Goal: Use online tool/utility

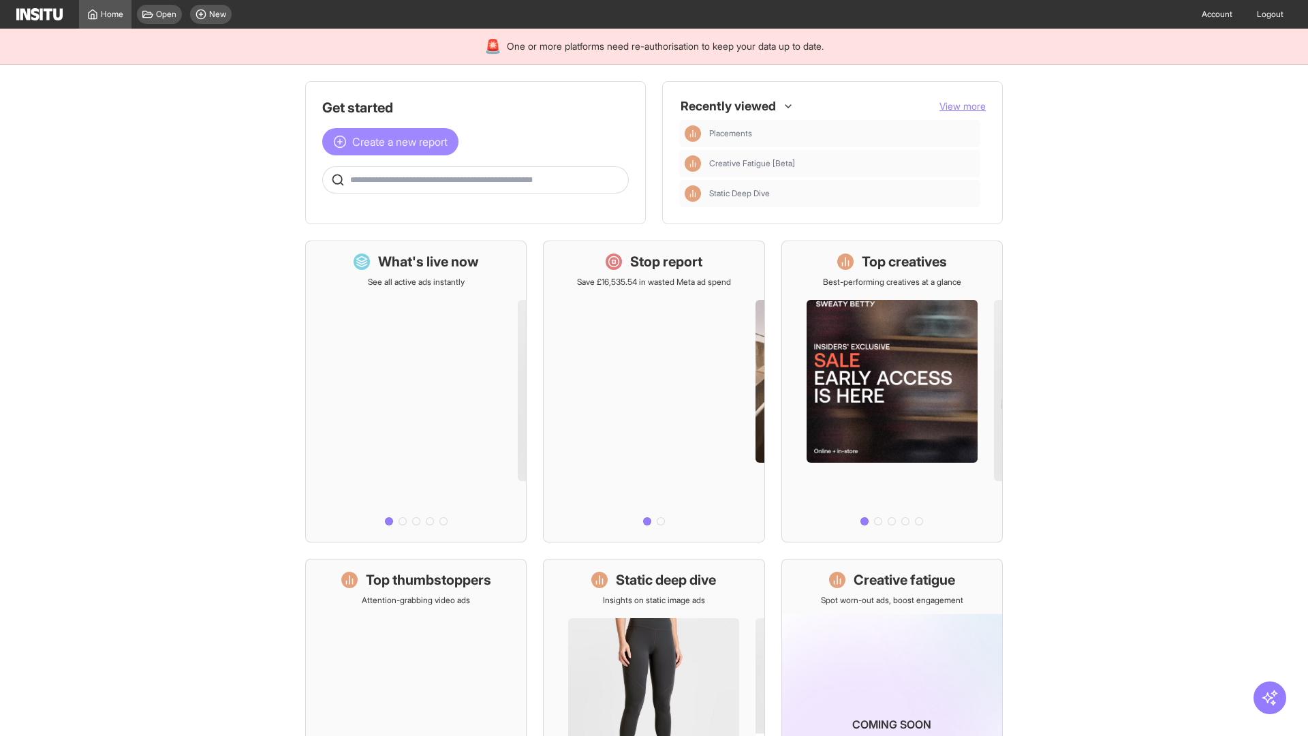
click at [394, 142] on span "Create a new report" at bounding box center [399, 142] width 95 height 16
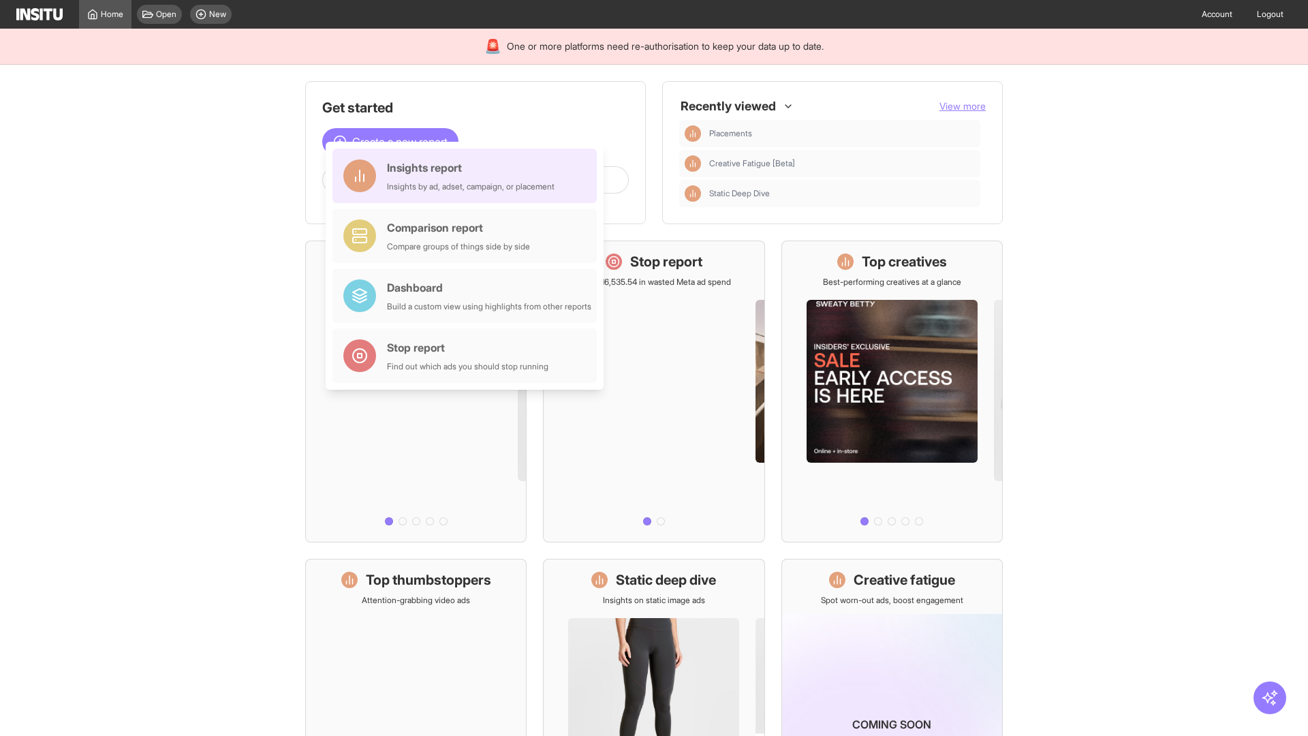
click at [468, 176] on div "Insights report Insights by ad, adset, campaign, or placement" at bounding box center [471, 175] width 168 height 33
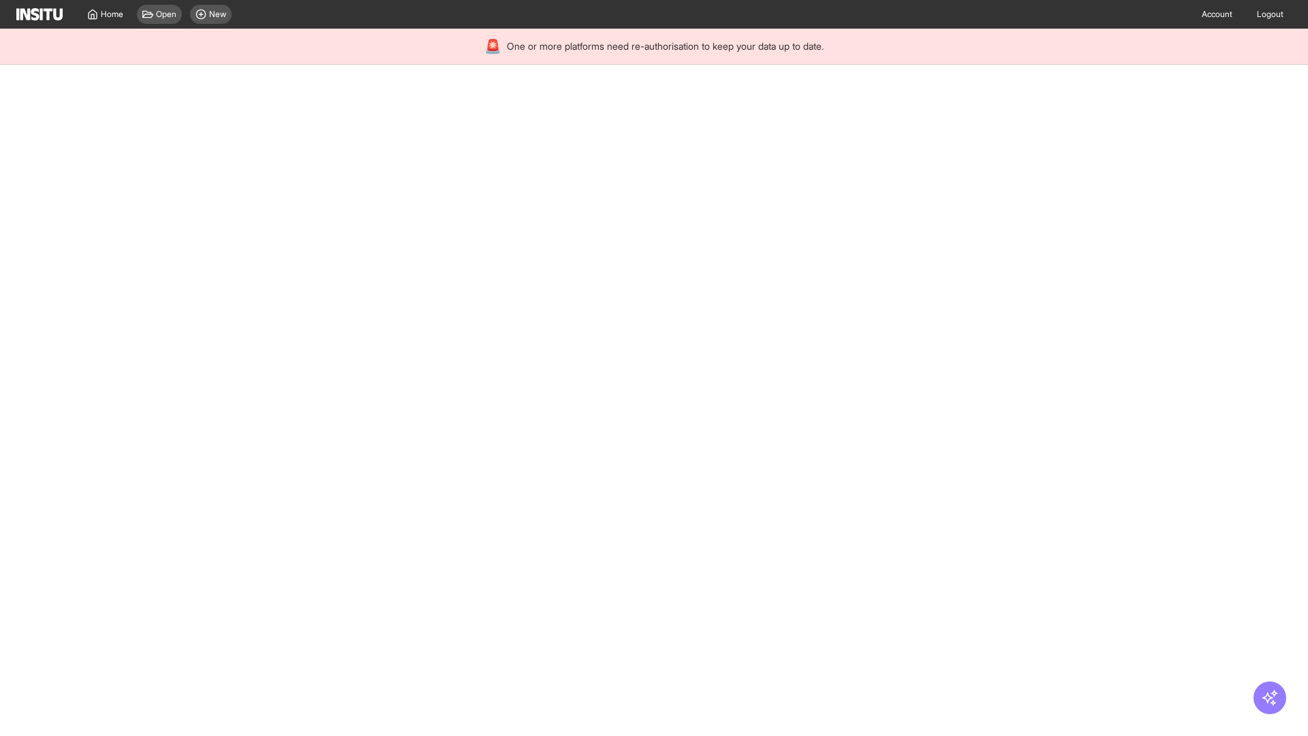
select select "**"
